Goal: Obtain resource: Obtain resource

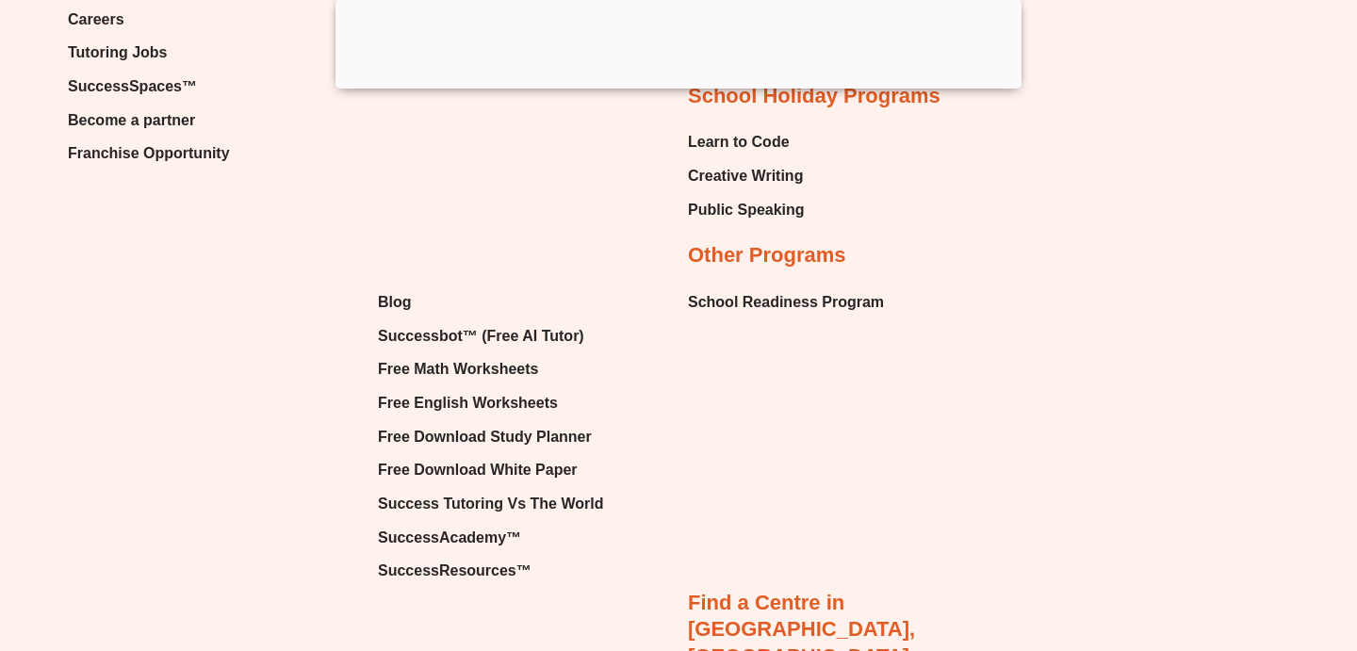
scroll to position [19847, 0]
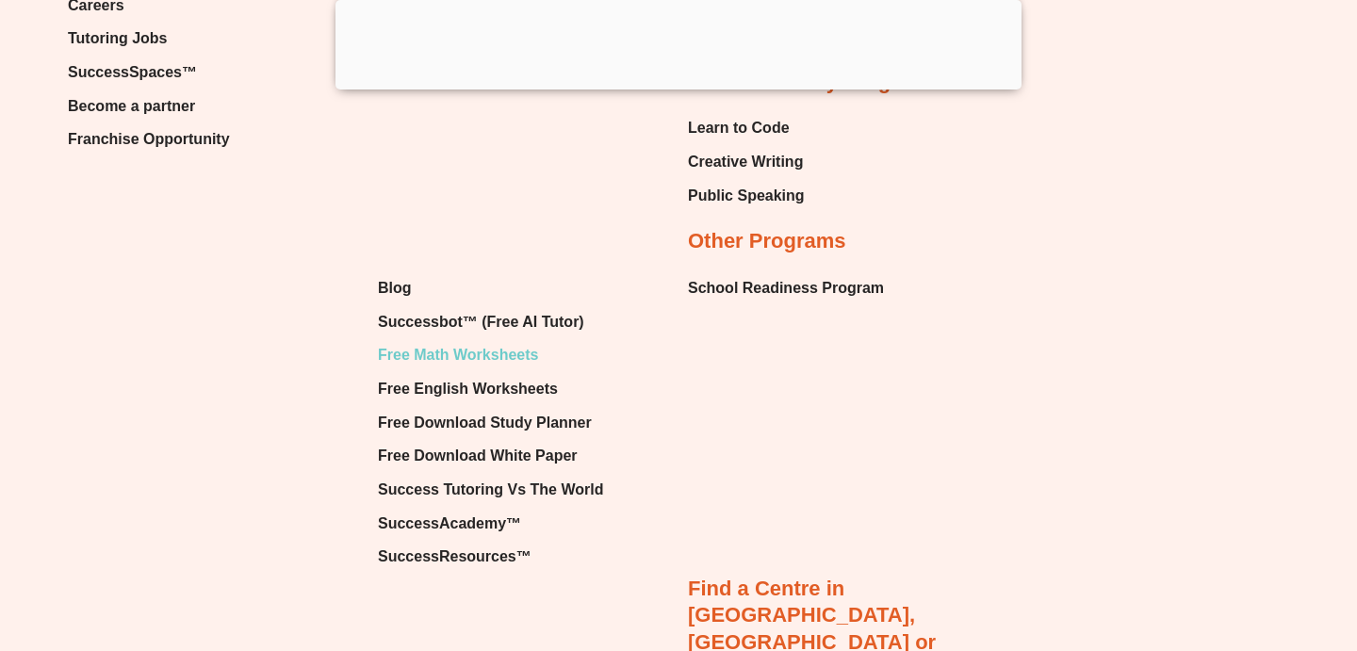
click at [483, 341] on span "Free Math Worksheets" at bounding box center [458, 355] width 160 height 28
click at [470, 341] on span "Free Math Worksheets" at bounding box center [458, 355] width 160 height 28
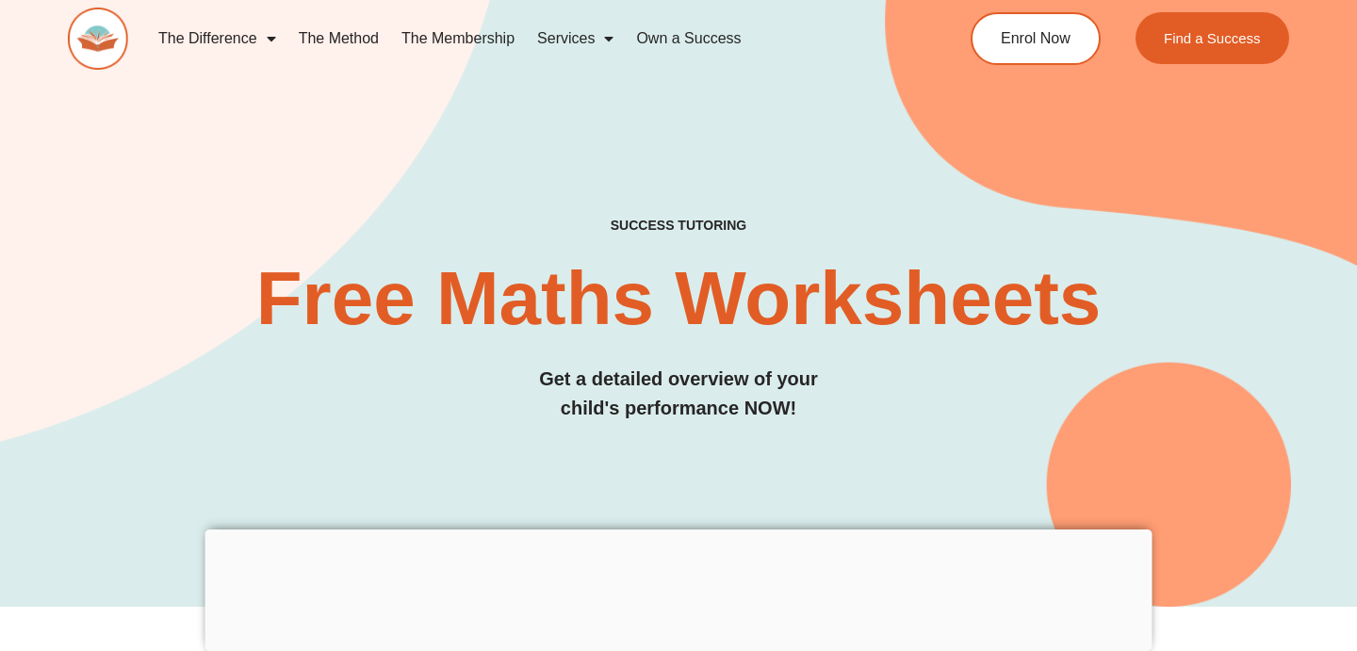
click at [676, 530] on div at bounding box center [678, 530] width 947 height 0
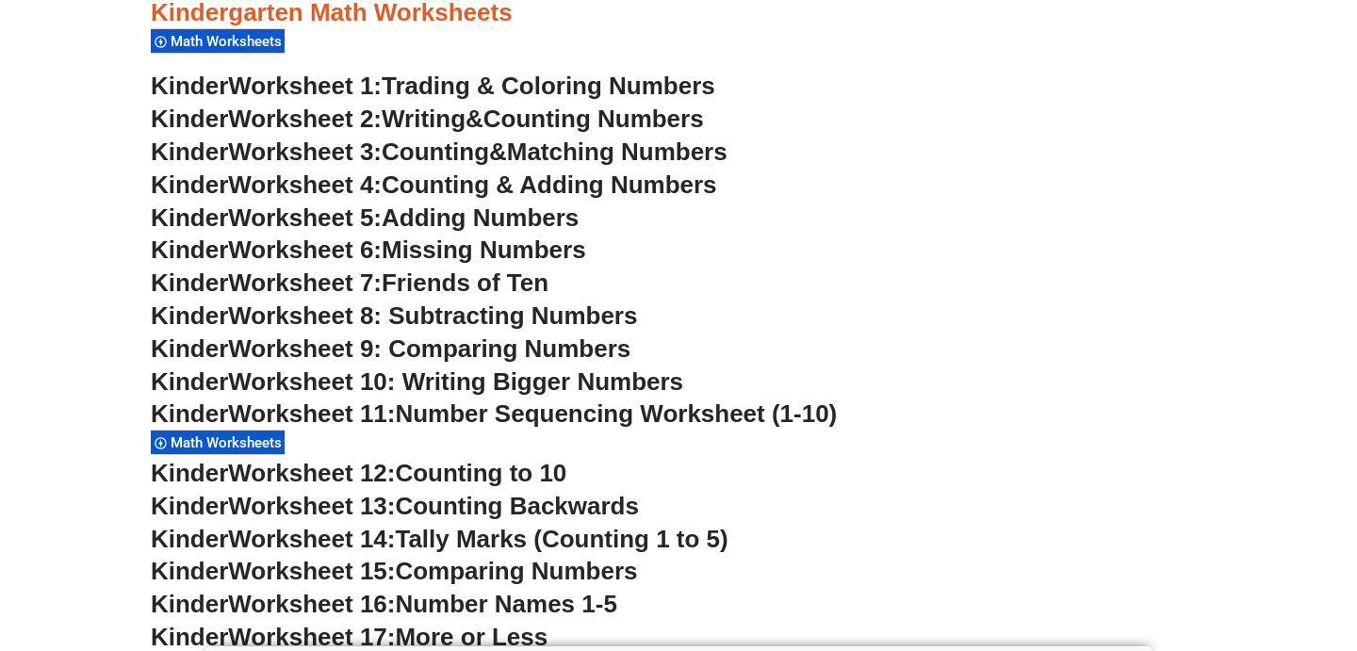
scroll to position [899, 0]
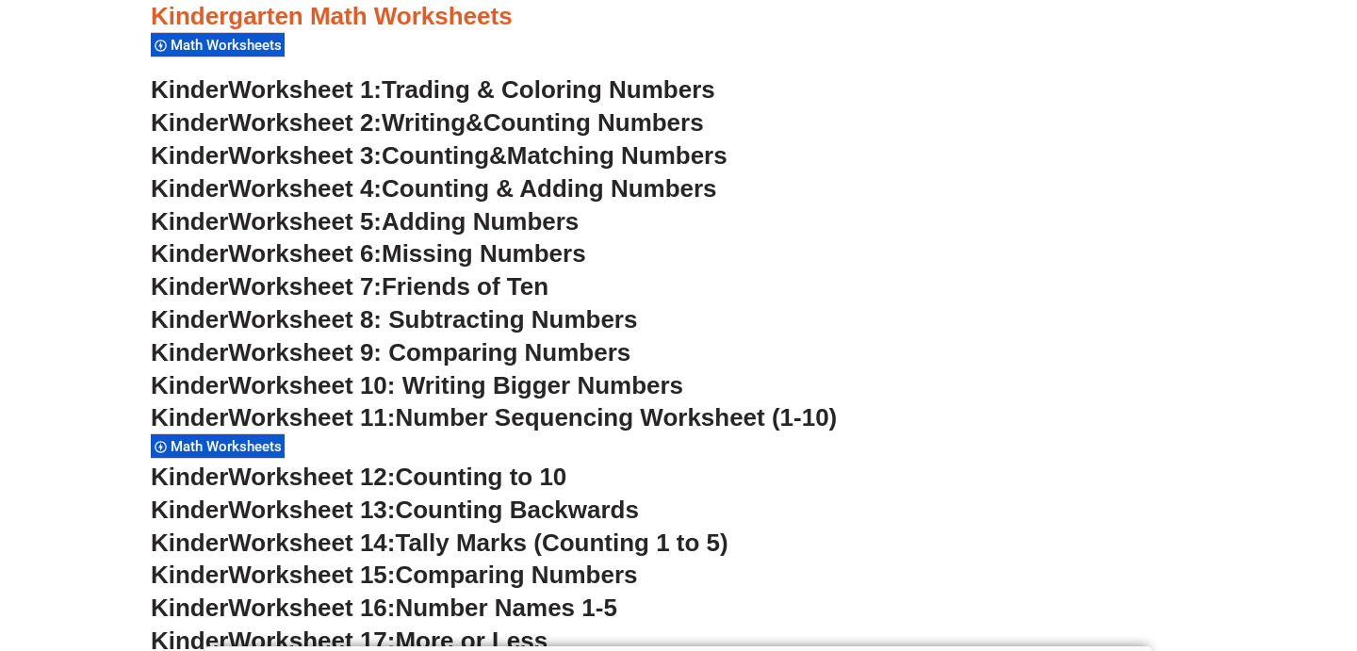
click at [532, 320] on span "Worksheet 8: Subtracting Numbers" at bounding box center [432, 319] width 409 height 28
click at [481, 359] on span "Worksheet 9: Comparing Numbers" at bounding box center [429, 352] width 402 height 28
click at [550, 383] on span "Worksheet 10: Writing Bigger Numbers" at bounding box center [455, 385] width 455 height 28
